Goal: Navigation & Orientation: Find specific page/section

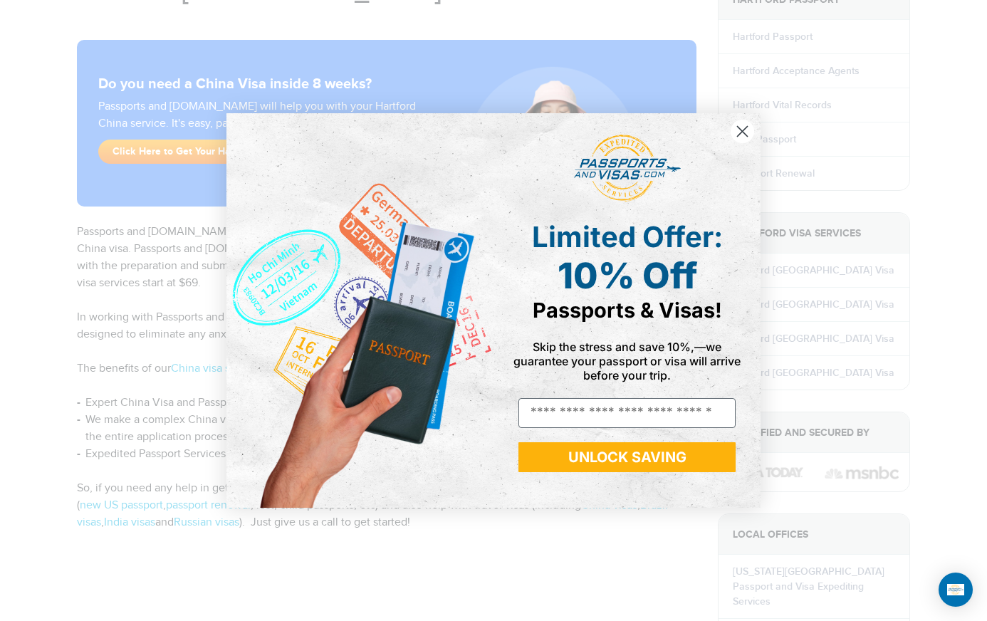
scroll to position [178, 0]
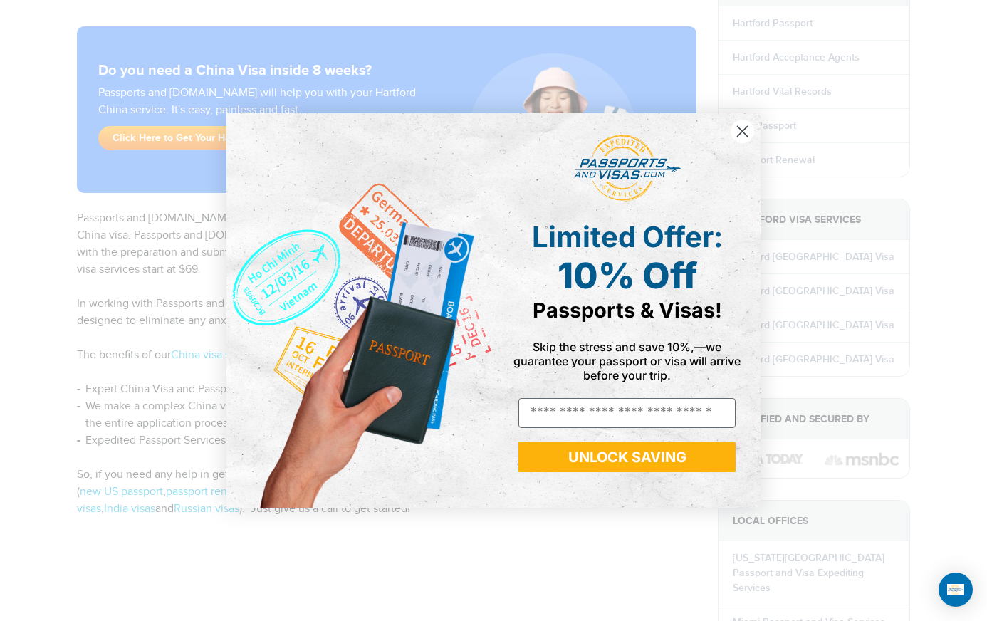
click at [743, 131] on icon "Close dialog" at bounding box center [743, 132] width 10 height 10
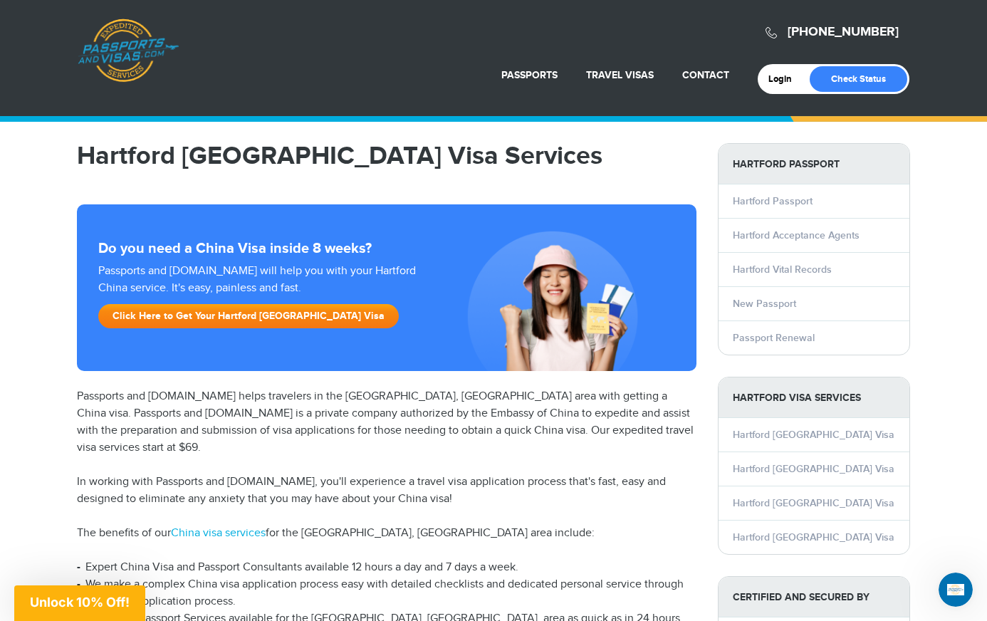
scroll to position [0, 0]
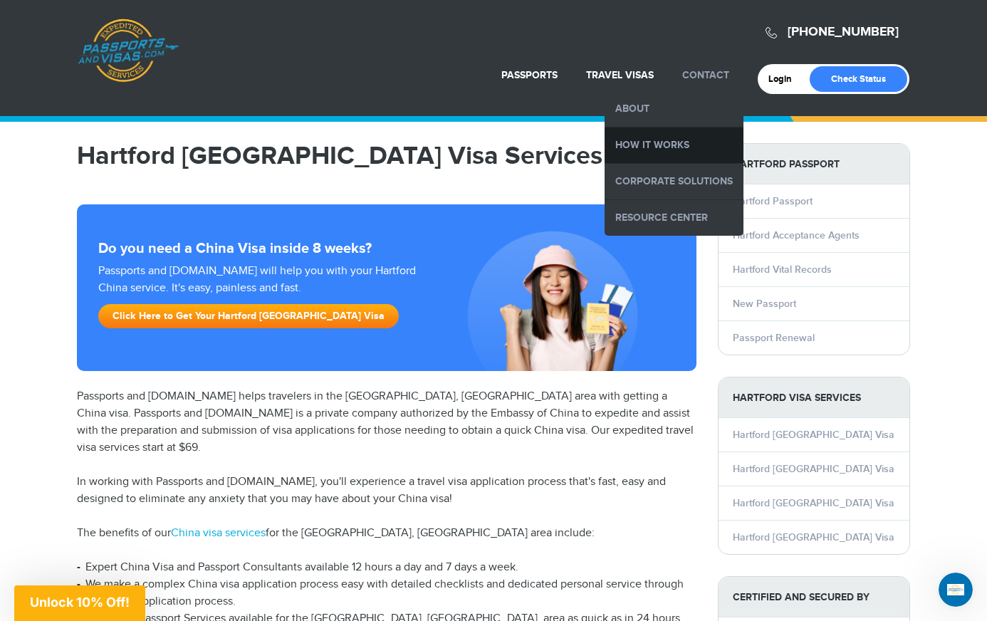
click at [674, 147] on link "How it Works" at bounding box center [674, 145] width 139 height 36
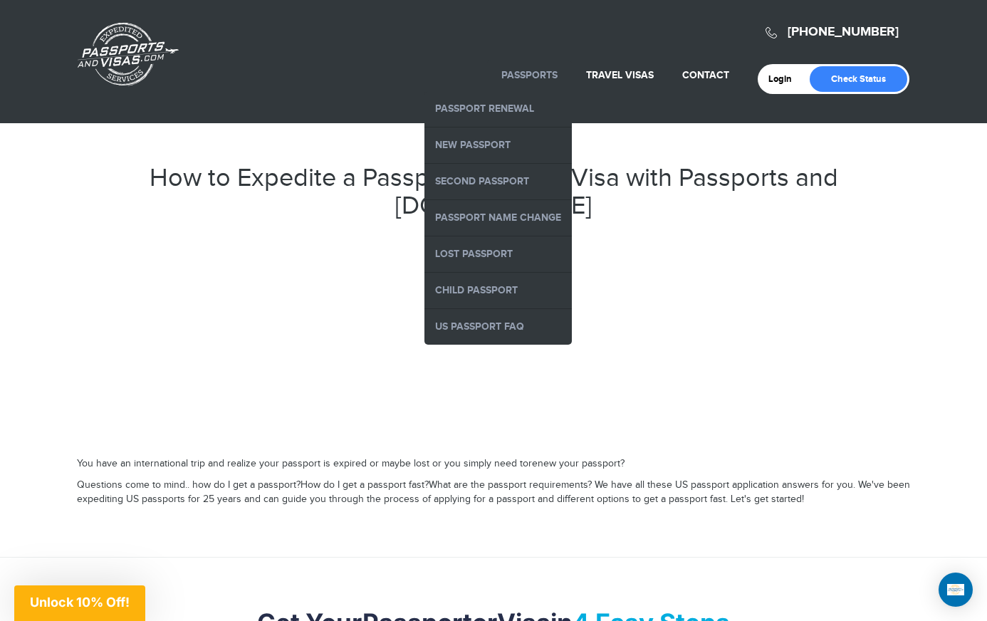
click at [528, 80] on li "Passports Passport Renewal New Passport Second Passport Passport Name Change Lo…" at bounding box center [529, 75] width 85 height 31
click at [534, 111] on link "Passport Renewal" at bounding box center [497, 109] width 147 height 36
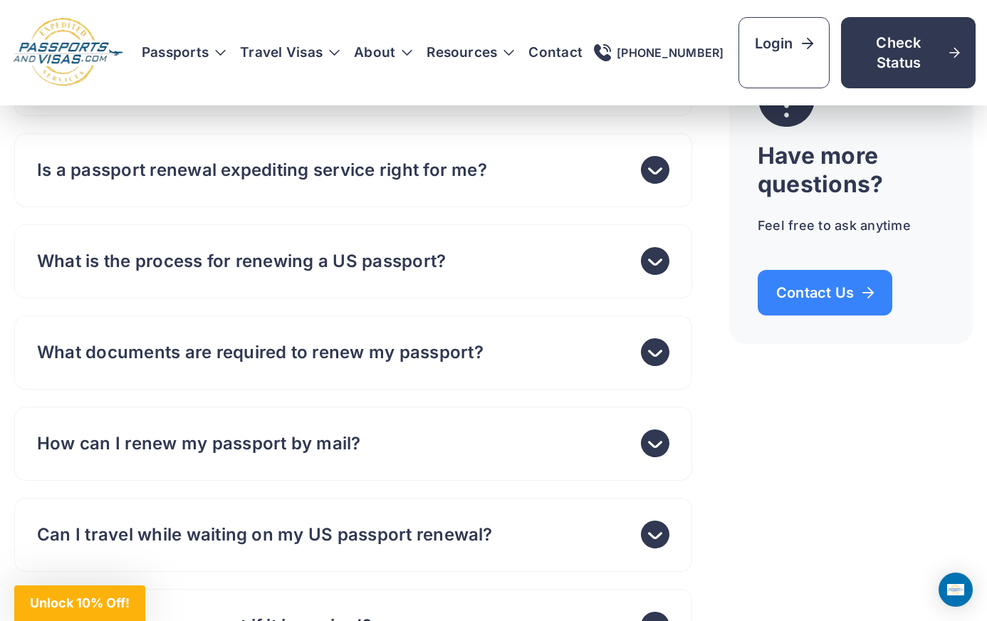
scroll to position [4901, 0]
